Goal: Transaction & Acquisition: Purchase product/service

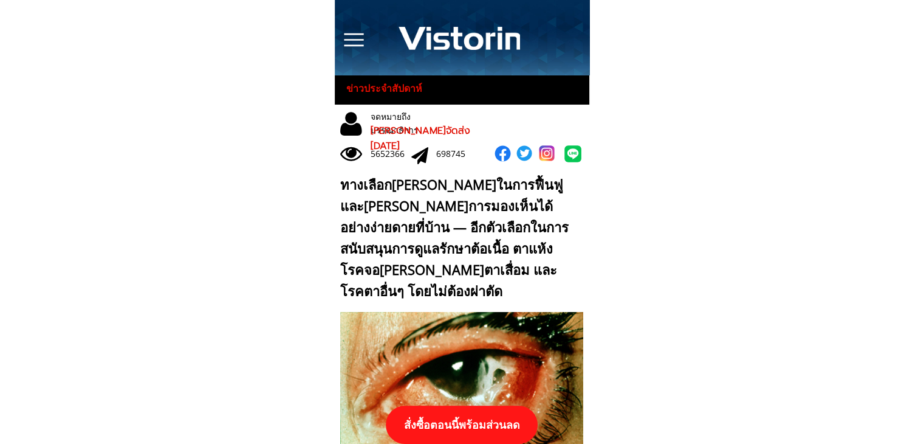
click at [496, 418] on p "สั่งซื้อตอนนี้พร้อมส่วนลด" at bounding box center [462, 424] width 163 height 41
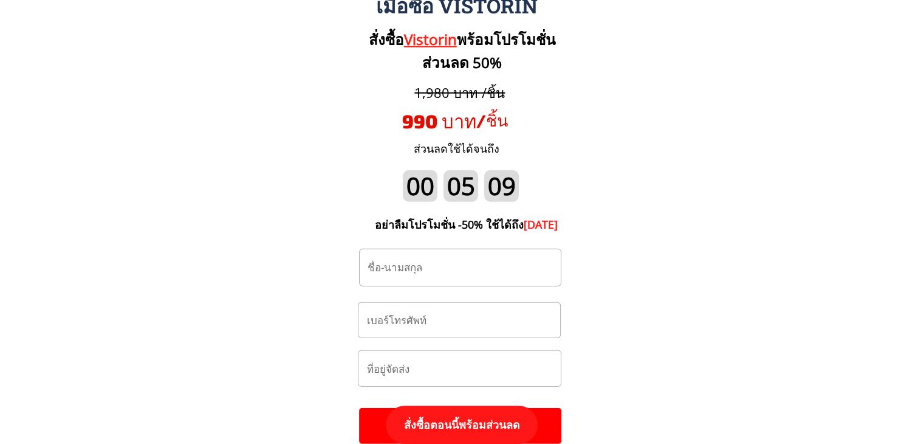
scroll to position [12678, 0]
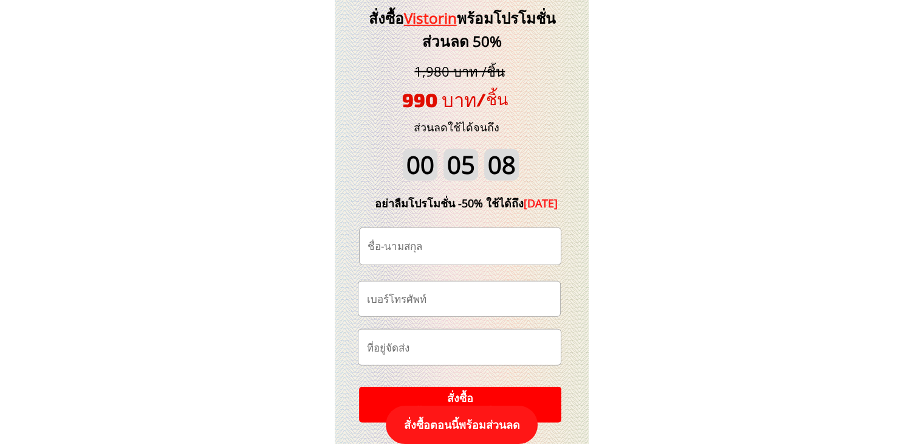
click at [439, 303] on input "tel" at bounding box center [458, 298] width 191 height 35
paste input "0653374698"
type input "0653374698"
click at [428, 246] on input "text" at bounding box center [460, 246] width 191 height 36
paste input "[PERSON_NAME]"
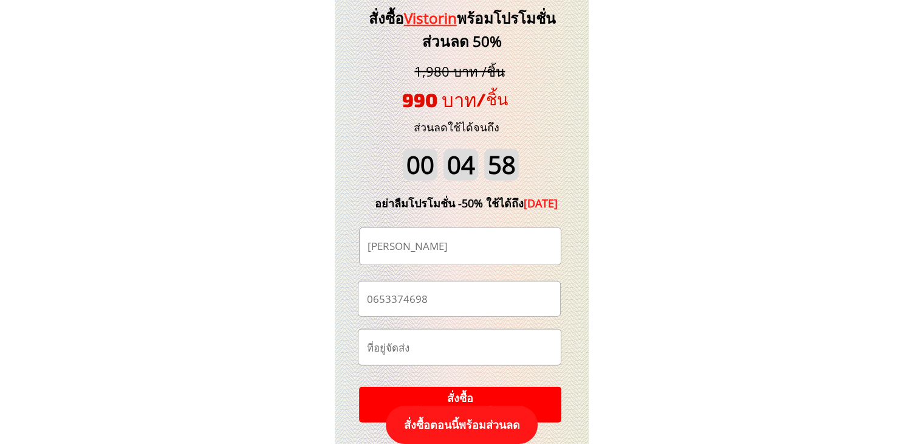
scroll to position [12800, 0]
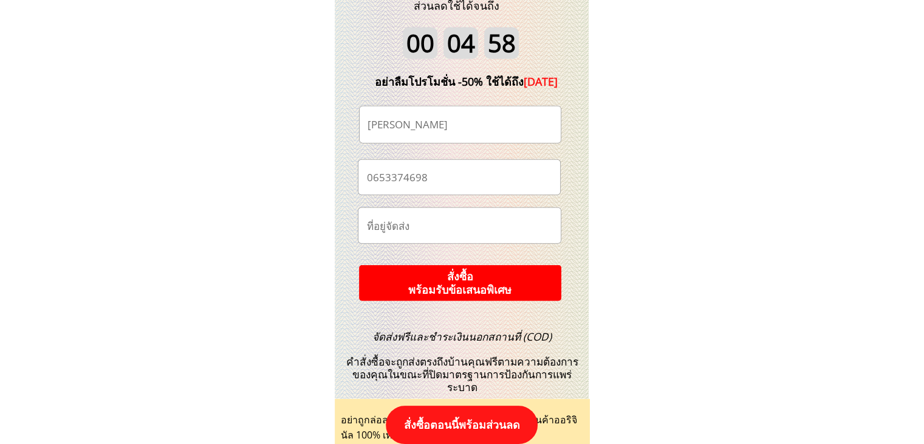
type input "[PERSON_NAME]"
click at [459, 289] on p "สั่งซื้อ พร้อมรับข้อเสนอพิเศษ" at bounding box center [459, 283] width 202 height 36
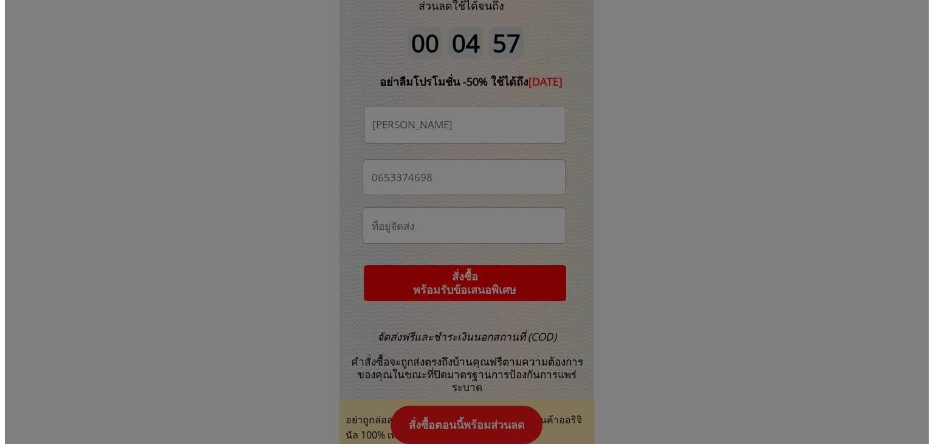
scroll to position [0, 0]
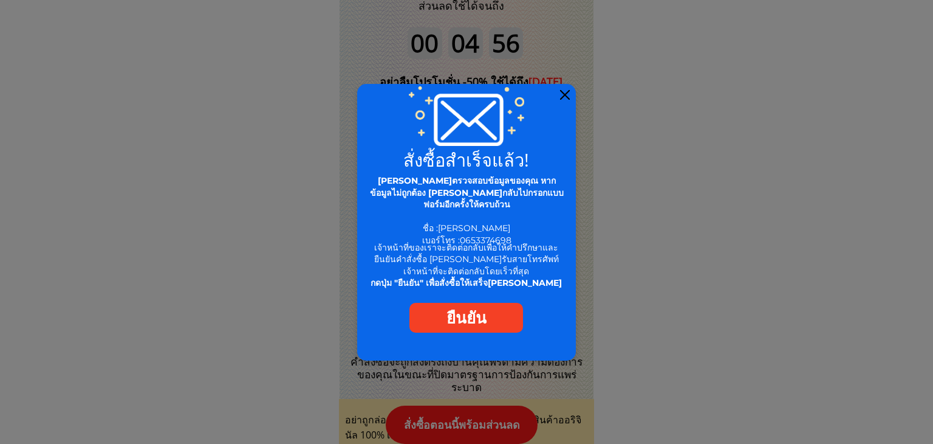
click at [564, 94] on div at bounding box center [565, 95] width 10 height 10
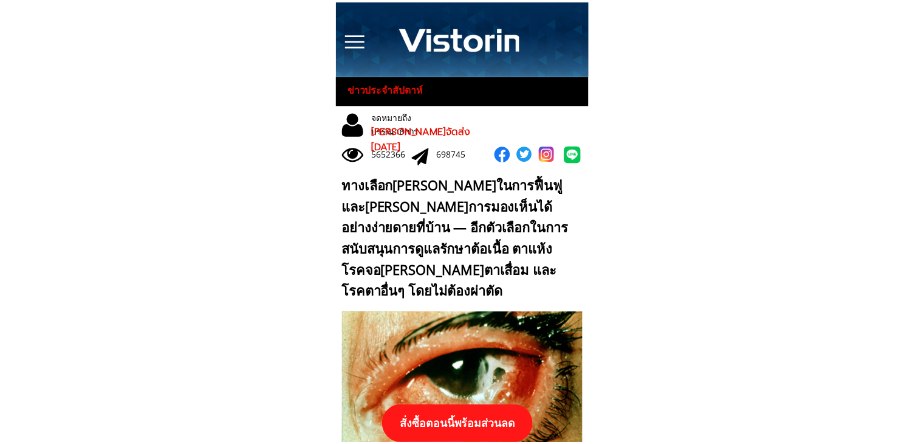
scroll to position [12800, 0]
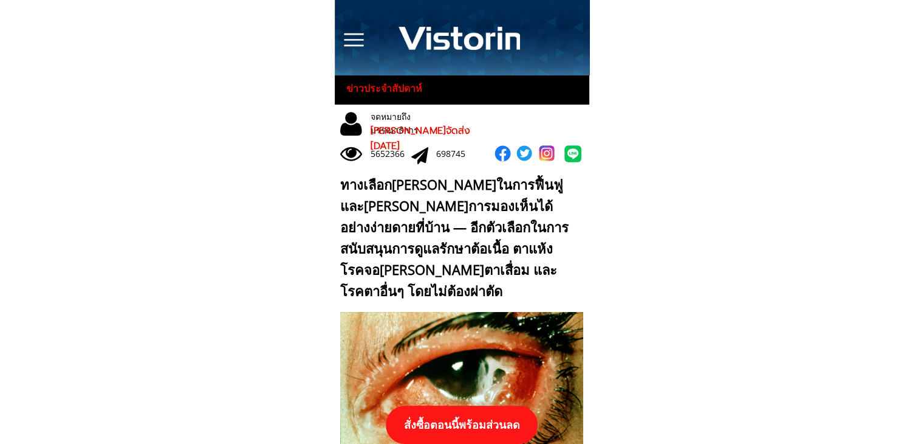
click at [476, 423] on p "สั่งซื้อตอนนี้พร้อมส่วนลด" at bounding box center [462, 424] width 152 height 38
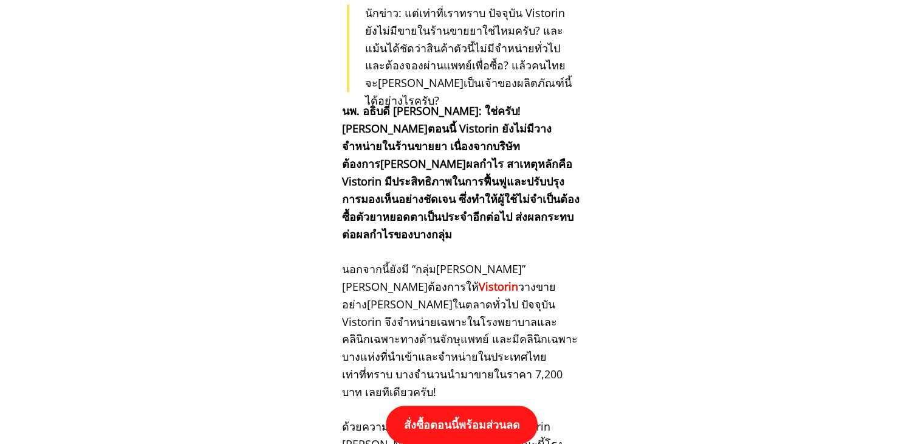
scroll to position [12618, 0]
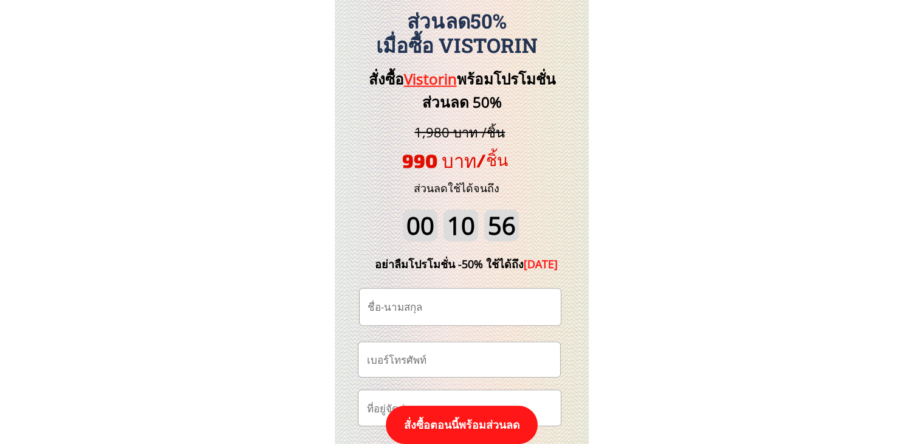
click at [413, 354] on input "tel" at bounding box center [458, 359] width 191 height 35
paste input "0655943600"
type input "0655943600"
click at [459, 304] on input "text" at bounding box center [460, 307] width 191 height 36
paste input "[PERSON_NAME]"
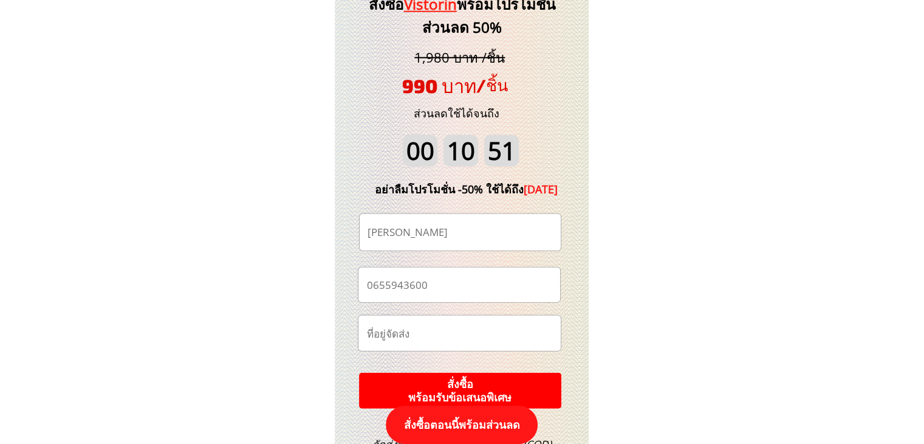
scroll to position [12739, 0]
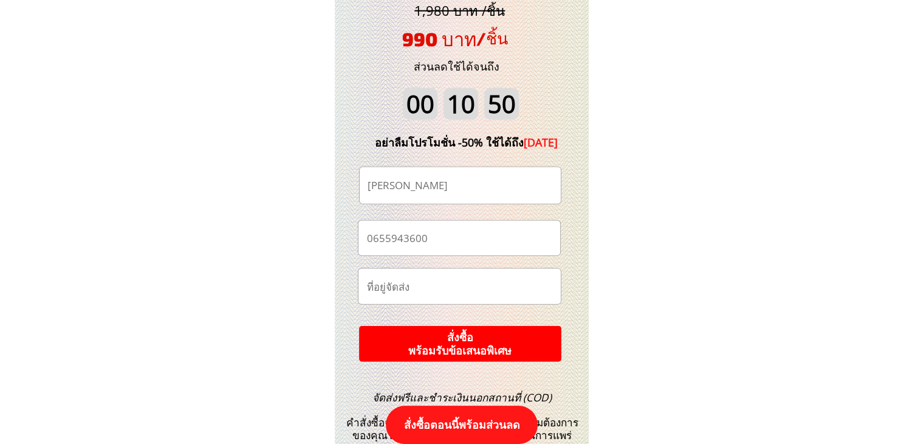
type input "[PERSON_NAME]"
click at [482, 335] on p "สั่งซื้อ พร้อมรับข้อเสนอพิเศษ" at bounding box center [460, 344] width 202 height 36
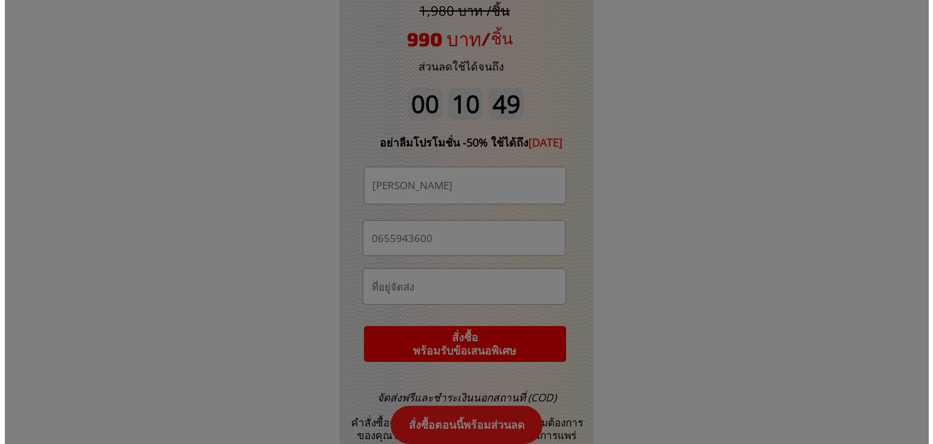
scroll to position [0, 0]
